Goal: Information Seeking & Learning: Learn about a topic

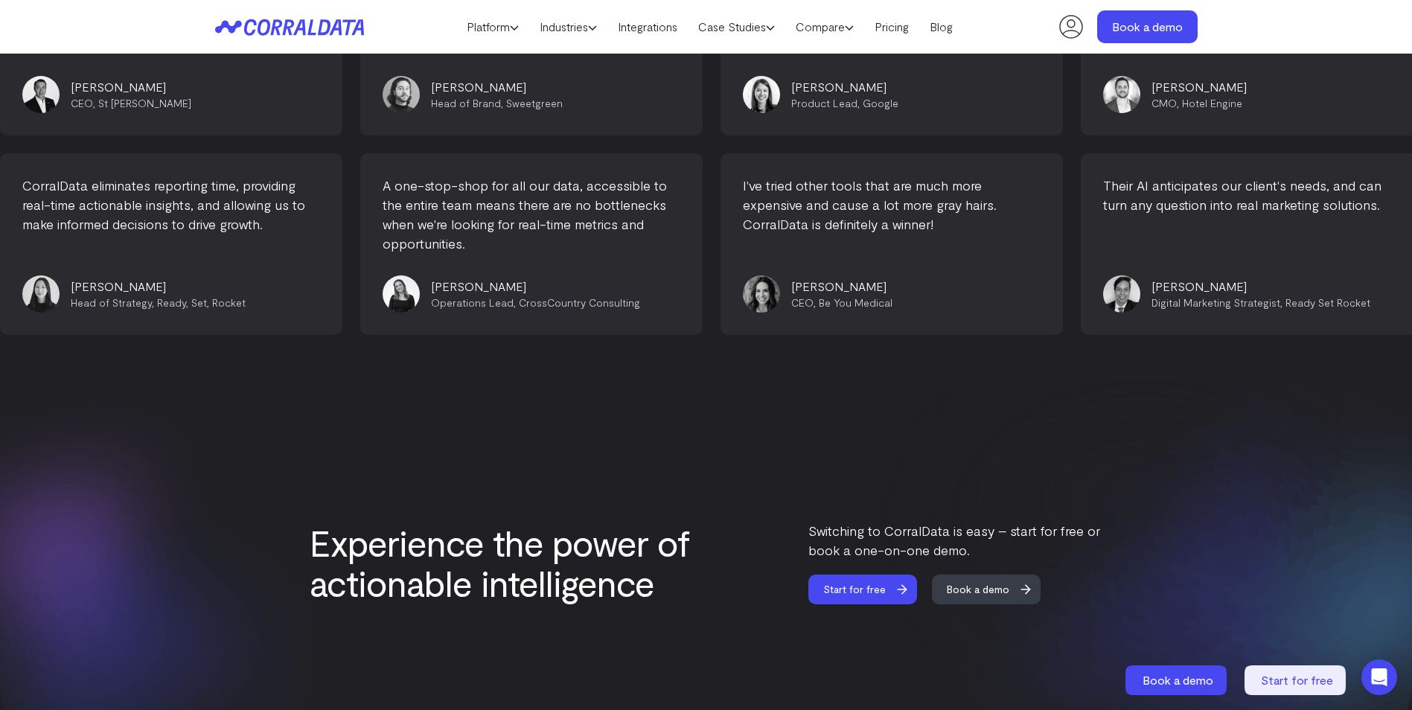
scroll to position [6345, 0]
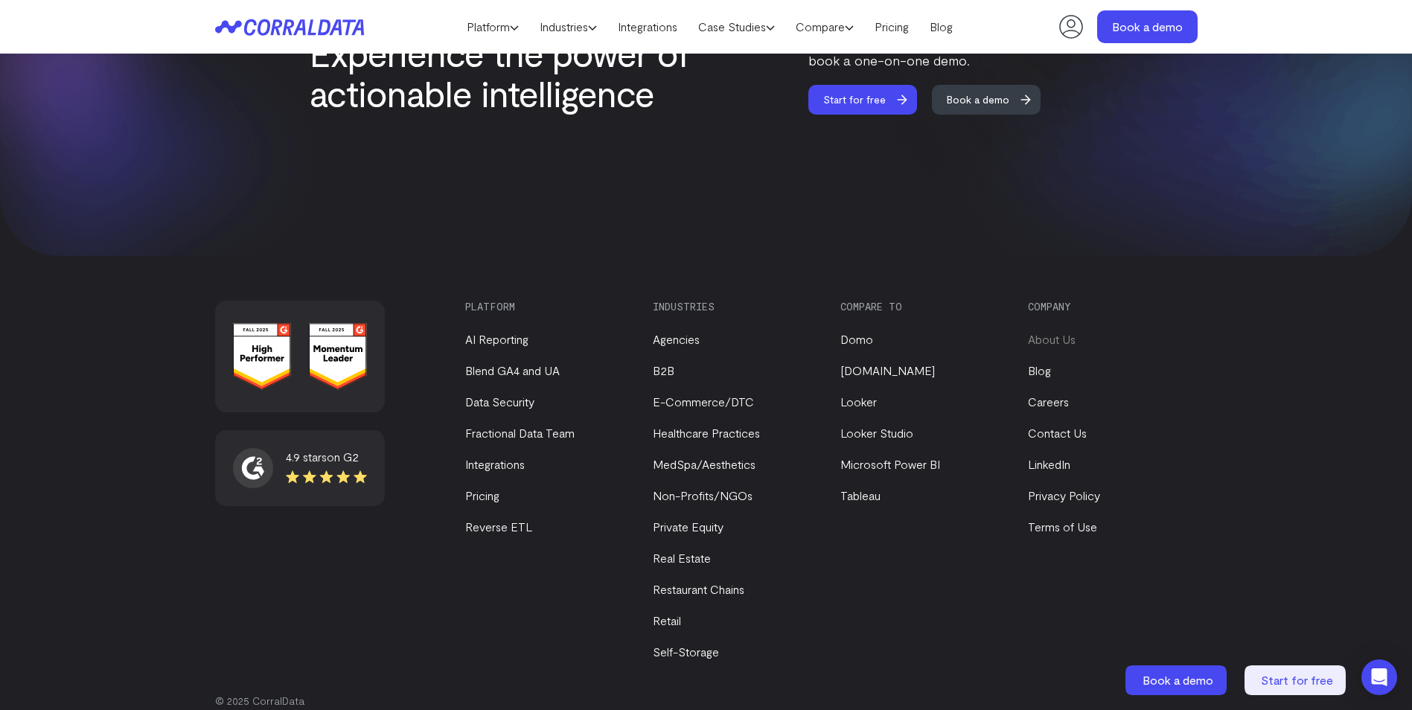
click at [1059, 332] on link "About Us" at bounding box center [1052, 339] width 48 height 14
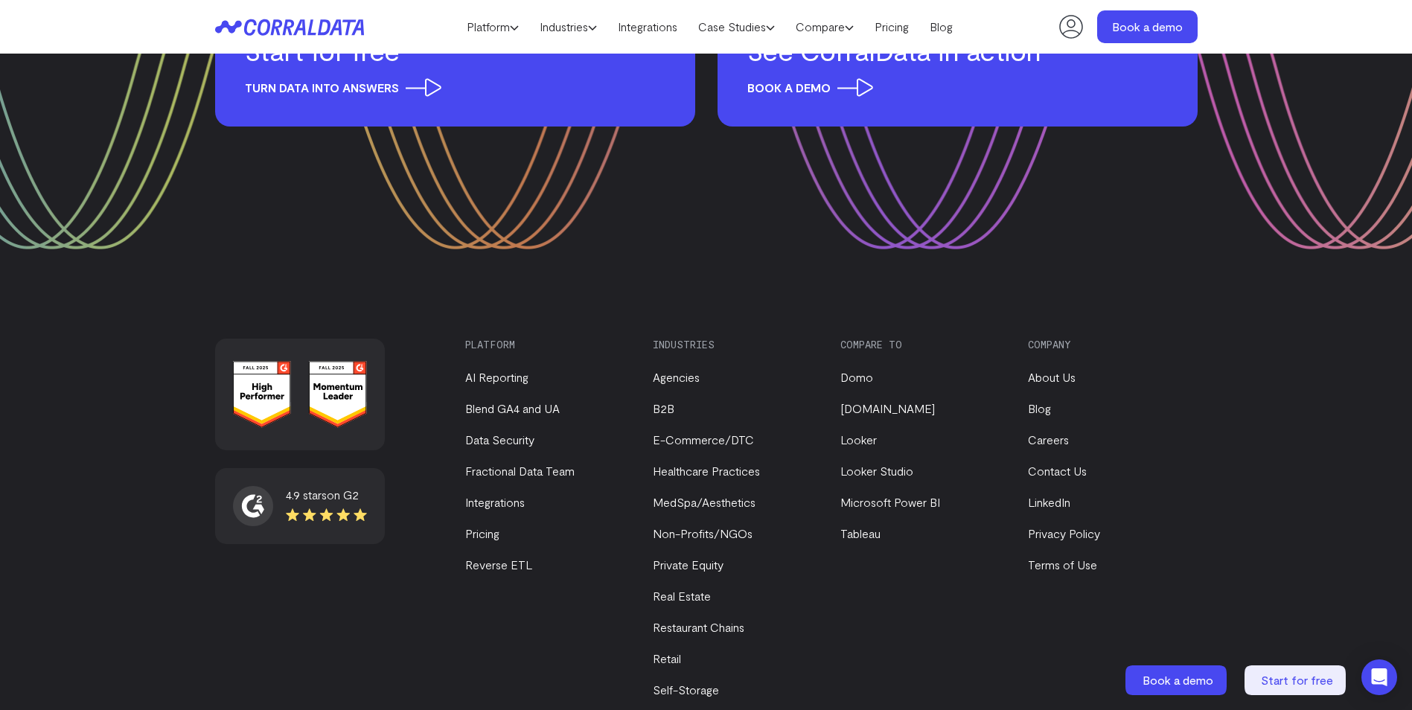
scroll to position [1990, 0]
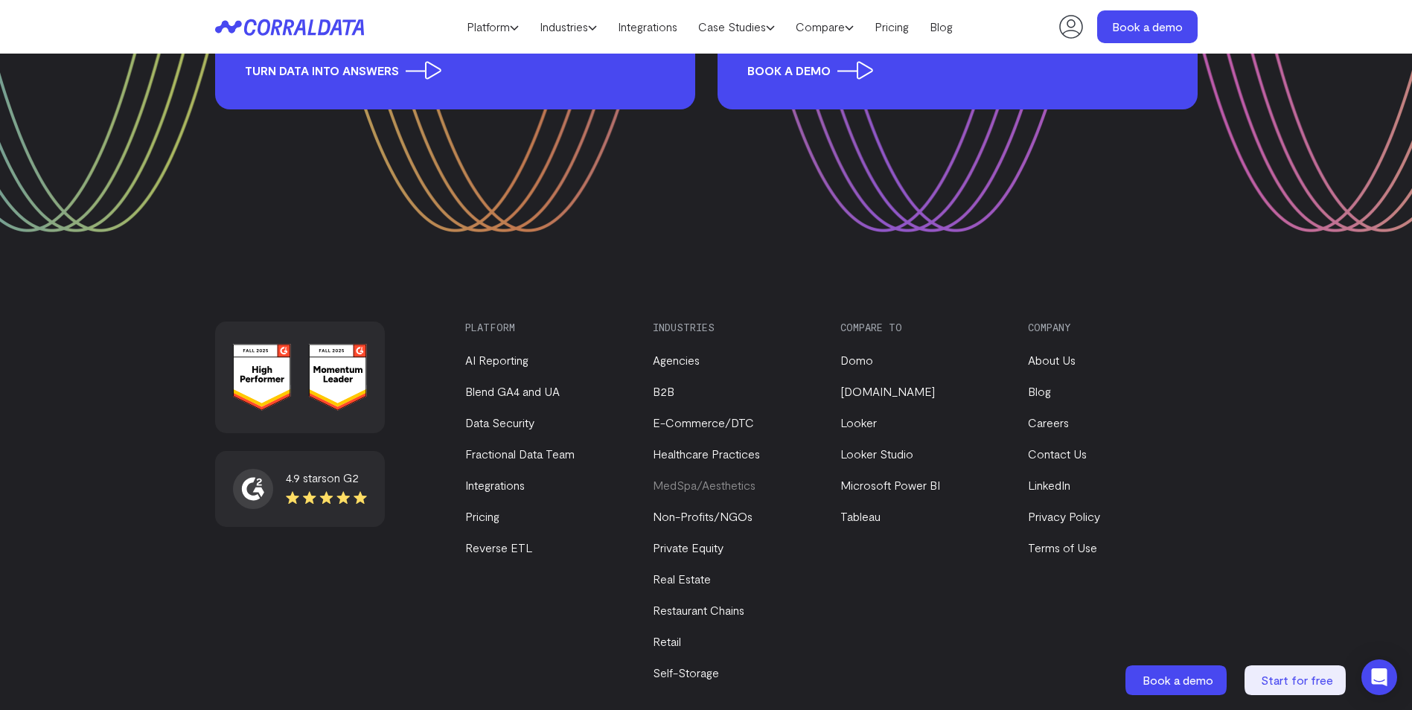
click at [726, 478] on link "MedSpa/Aesthetics" at bounding box center [704, 485] width 103 height 14
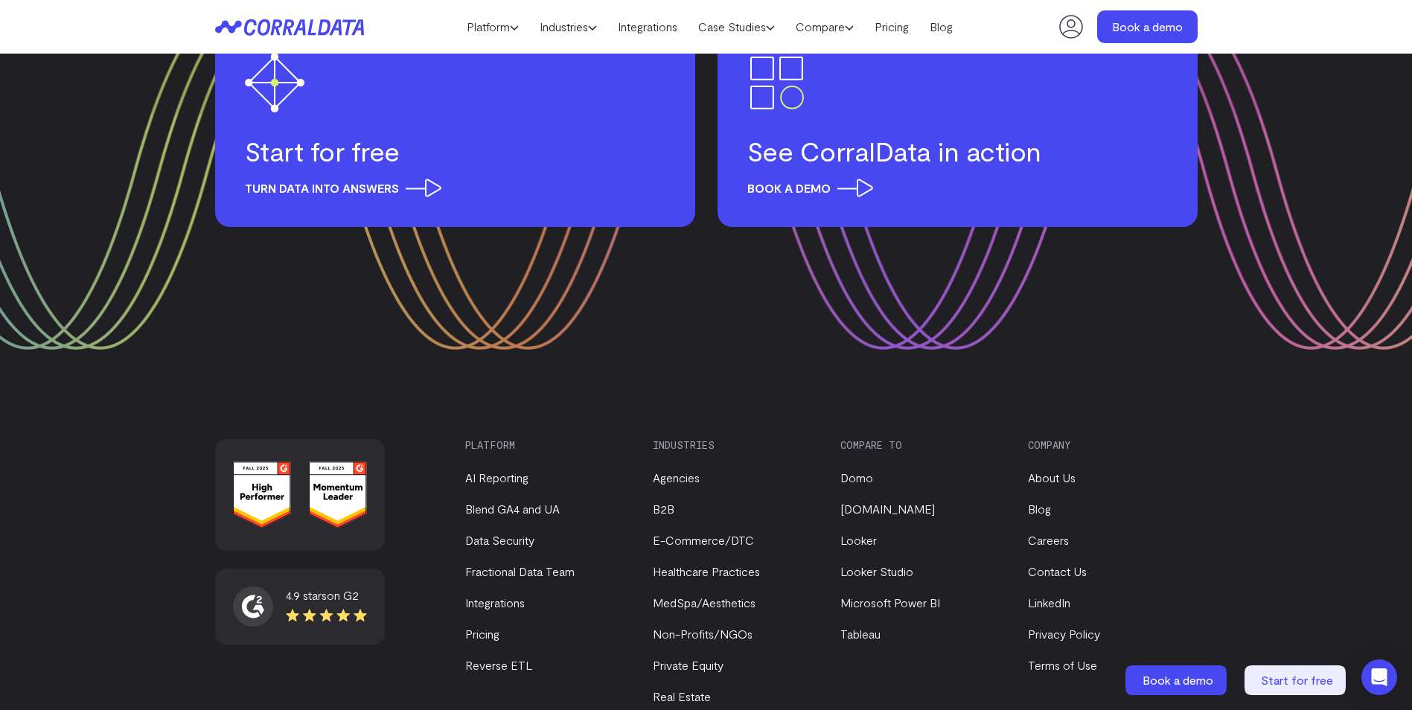
scroll to position [6873, 0]
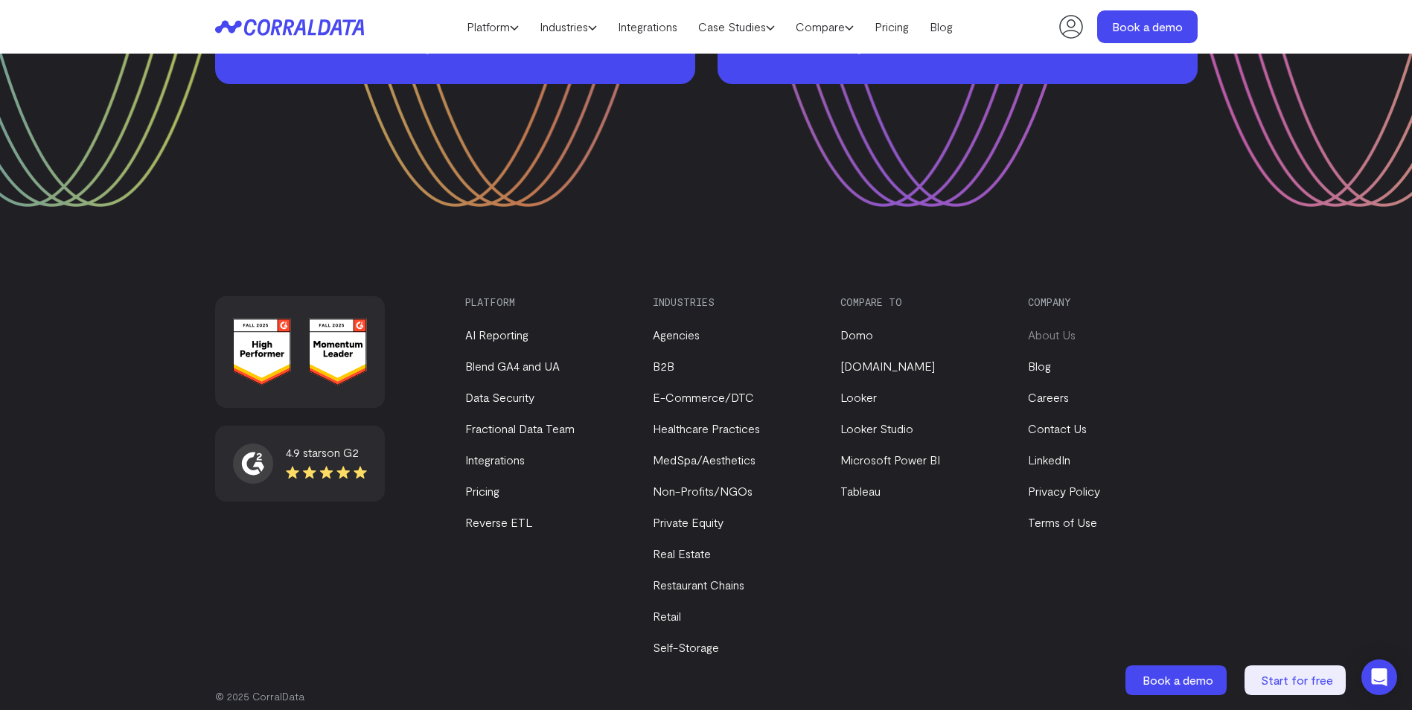
click at [1051, 328] on link "About Us" at bounding box center [1052, 335] width 48 height 14
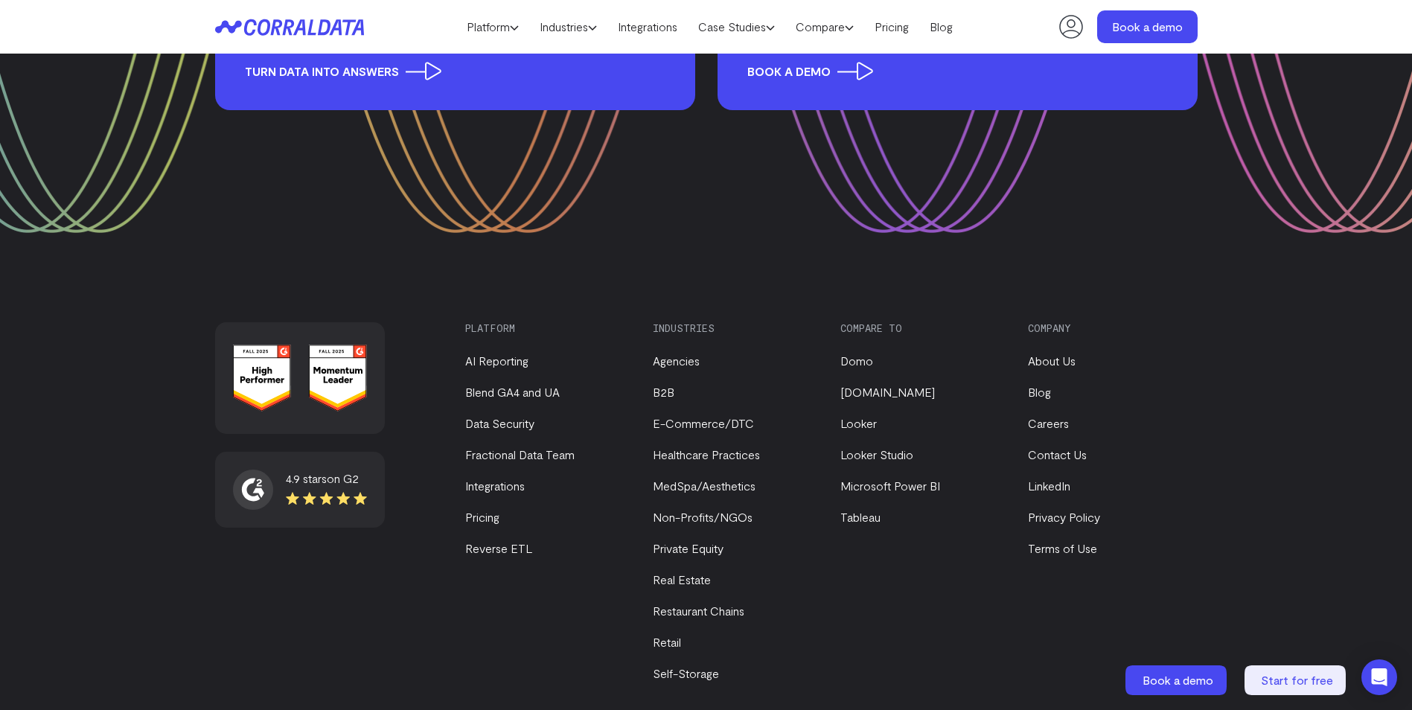
scroll to position [1990, 0]
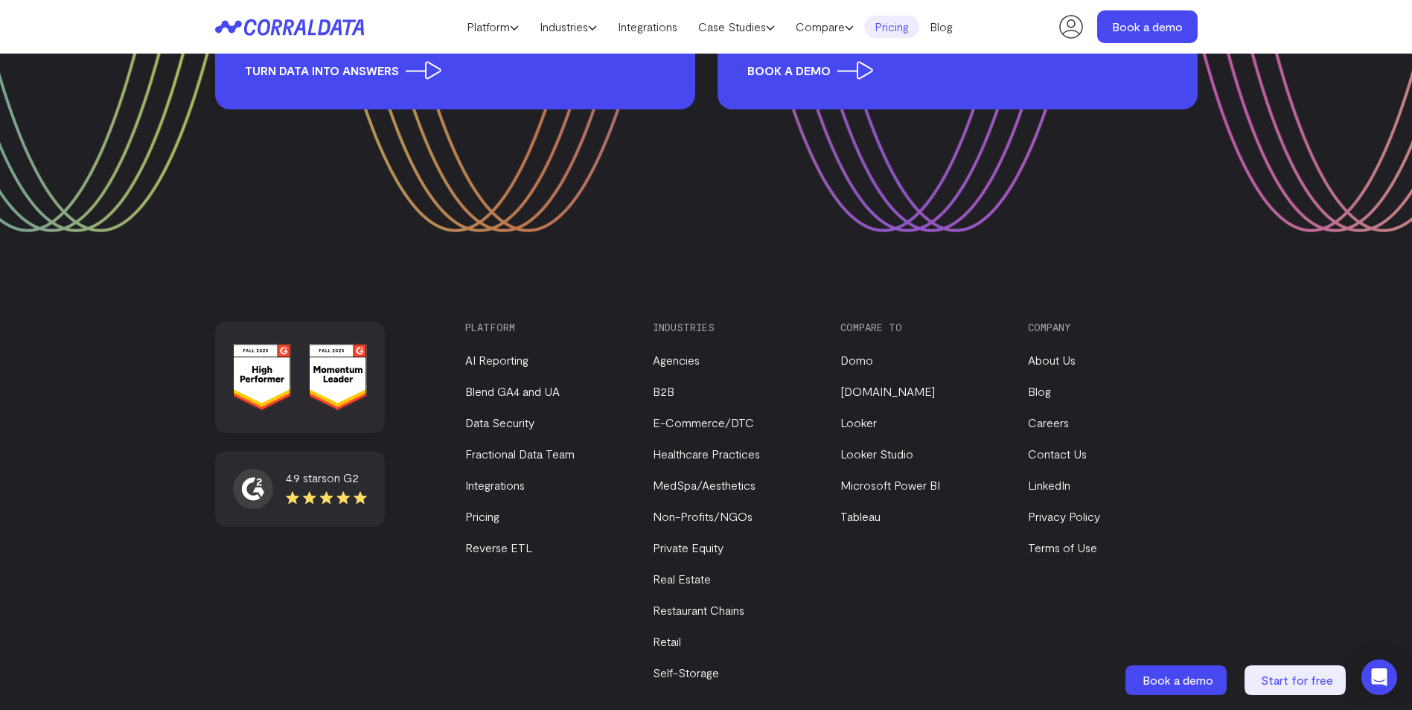
click at [909, 29] on link "Pricing" at bounding box center [891, 27] width 55 height 22
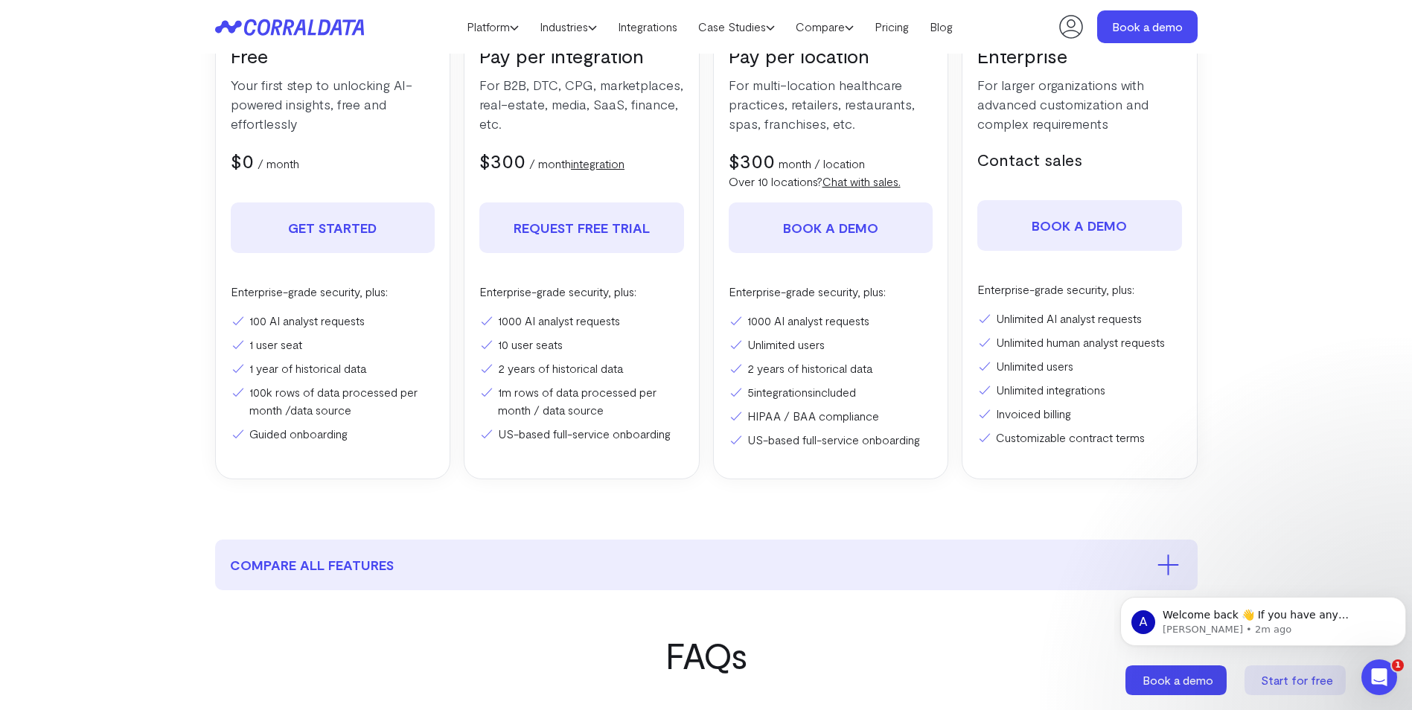
scroll to position [270, 0]
